Goal: Information Seeking & Learning: Understand process/instructions

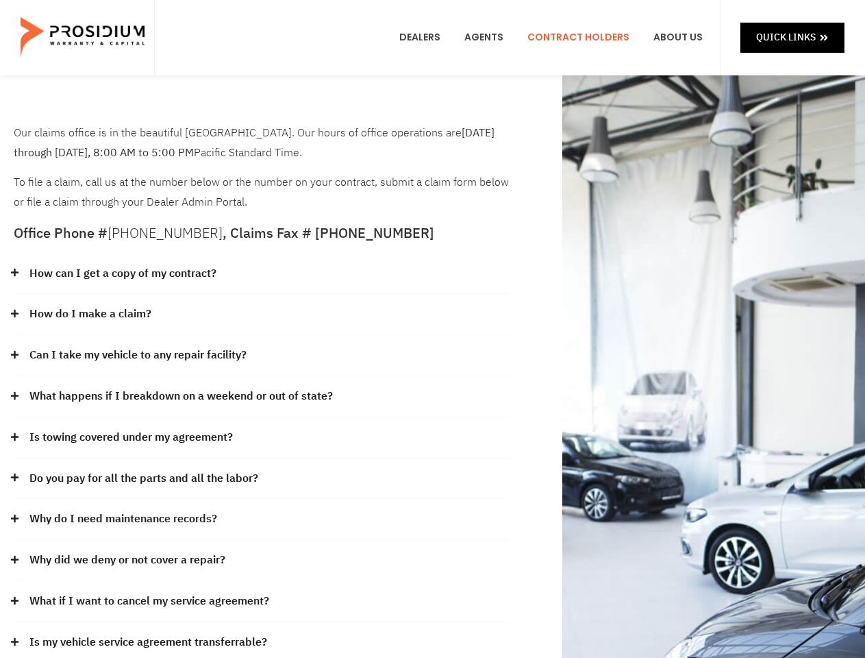
click at [432, 329] on div "How do I make a claim?" at bounding box center [262, 314] width 497 height 41
click at [262, 274] on div "How can I get a copy of my contract?" at bounding box center [262, 274] width 497 height 41
click at [122, 273] on link "How can I get a copy of my contract?" at bounding box center [122, 274] width 187 height 20
click at [262, 315] on div "How do I make a claim?" at bounding box center [262, 314] width 497 height 41
click at [90, 314] on link "How do I make a claim?" at bounding box center [90, 314] width 122 height 20
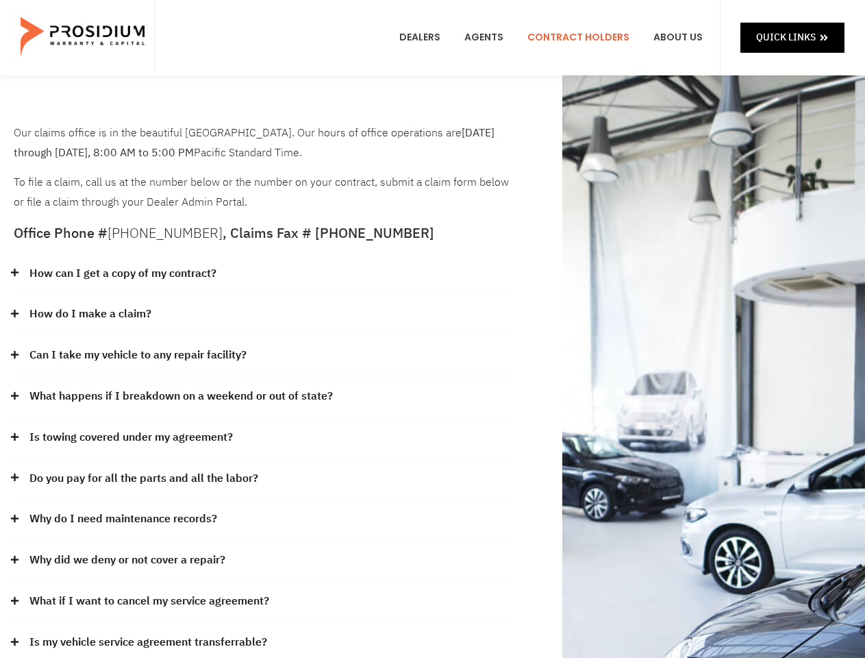
click at [262, 356] on div "Can I take my vehicle to any repair facility?" at bounding box center [262, 355] width 497 height 41
click at [138, 355] on link "Can I take my vehicle to any repair facility?" at bounding box center [137, 355] width 217 height 20
click at [262, 397] on link "What happens if I breakdown on a weekend or out of state?" at bounding box center [181, 396] width 304 height 20
click at [180, 396] on link "What happens if I breakdown on a weekend or out of state?" at bounding box center [181, 396] width 304 height 20
click at [262, 438] on div "Is towing covered under my agreement?" at bounding box center [262, 437] width 497 height 41
